Goal: Transaction & Acquisition: Purchase product/service

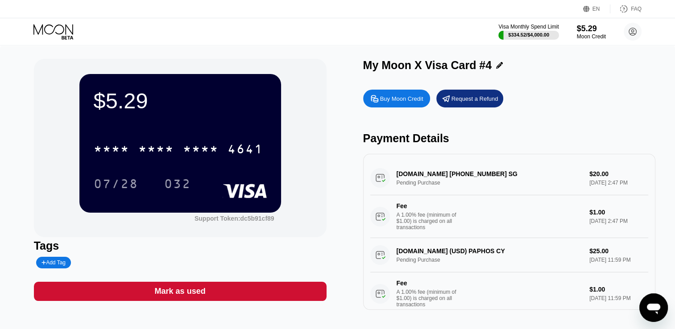
click at [389, 102] on div "Buy Moon Credit" at bounding box center [401, 99] width 43 height 8
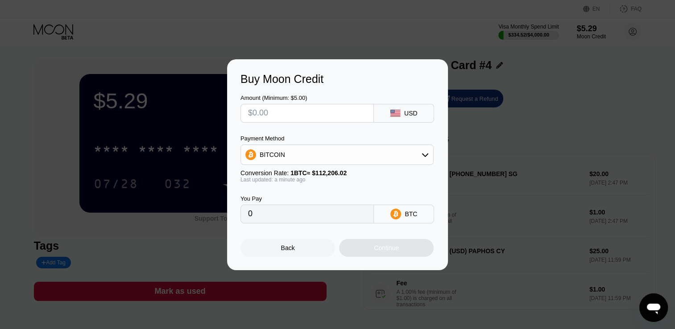
click at [337, 117] on input "text" at bounding box center [307, 113] width 118 height 18
type input "$1"
type input "0.00000892"
type input "$12"
type input "0.00010695"
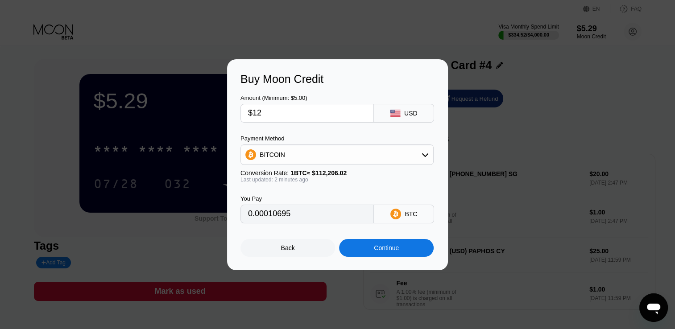
type input "$120"
type input "0.00106947"
type input "$120"
click at [316, 160] on div "BITCOIN" at bounding box center [337, 155] width 192 height 18
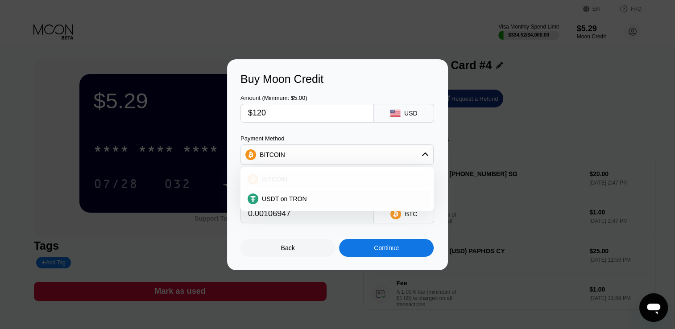
click at [289, 188] on div "BITCOIN" at bounding box center [337, 180] width 188 height 18
click at [383, 252] on div "Continue" at bounding box center [386, 248] width 25 height 7
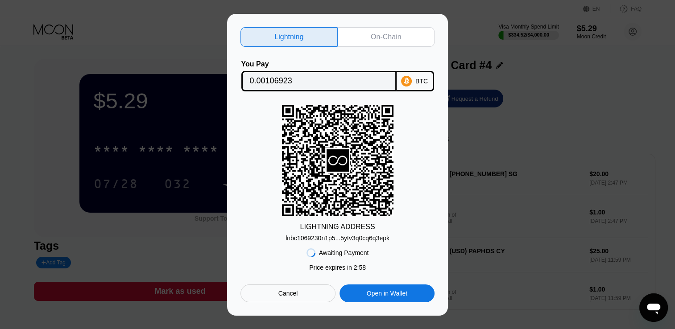
click at [403, 29] on div "On-Chain" at bounding box center [386, 37] width 97 height 20
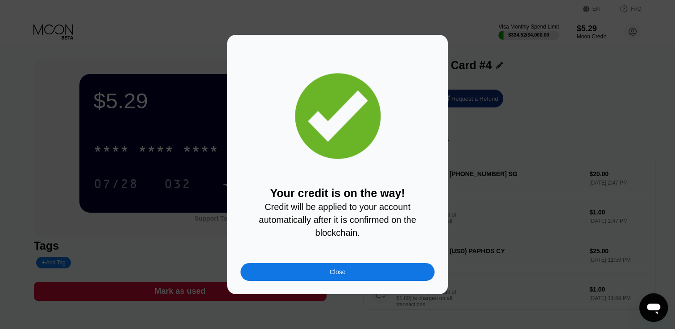
click at [331, 286] on div "Your credit is on the way! Credit will be applied to your account automatically…" at bounding box center [337, 165] width 221 height 260
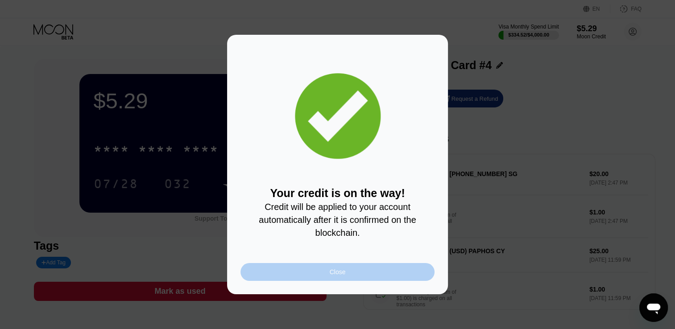
click at [333, 275] on div "Close" at bounding box center [338, 272] width 16 height 7
